Goal: Find specific page/section: Find specific page/section

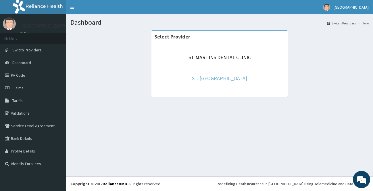
click at [224, 76] on link "ST. [GEOGRAPHIC_DATA]" at bounding box center [219, 78] width 55 height 7
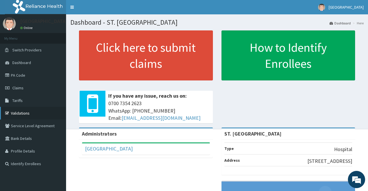
click at [20, 115] on link "Validations" at bounding box center [33, 113] width 66 height 13
